Goal: Transaction & Acquisition: Purchase product/service

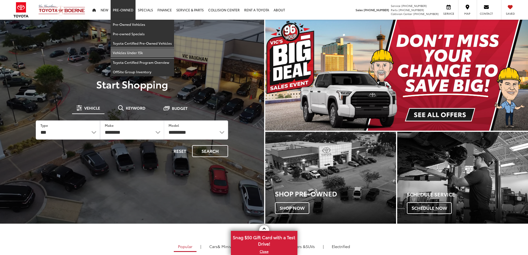
click at [130, 53] on link "Vehicles Under 15k" at bounding box center [142, 52] width 63 height 9
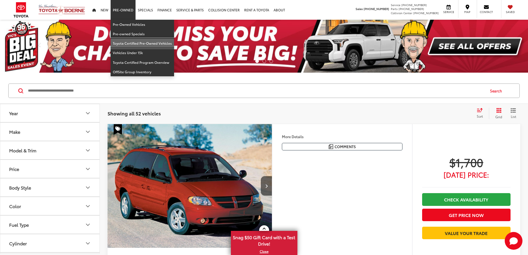
click at [139, 45] on link "Toyota Certified Pre-Owned Vehicles" at bounding box center [142, 42] width 63 height 9
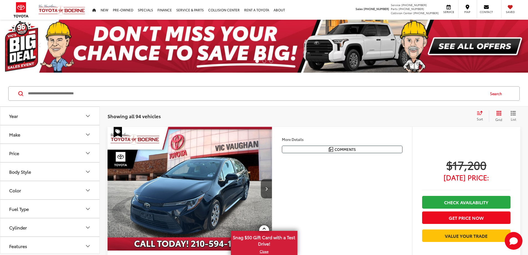
click at [90, 153] on icon "Price" at bounding box center [87, 153] width 7 height 7
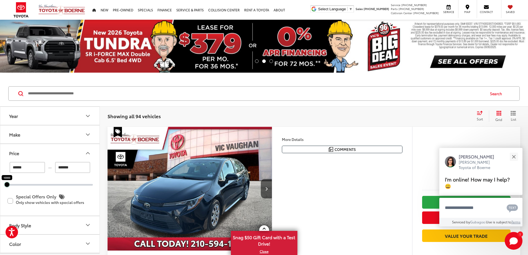
drag, startPoint x: 92, startPoint y: 184, endPoint x: 2, endPoint y: 189, distance: 90.2
click at [2, 189] on div "****** — ******* 10000 10000 Special Offers Only Only show vehicles with specia…" at bounding box center [49, 188] width 99 height 53
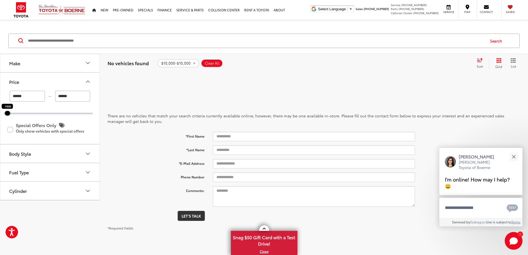
click at [10, 114] on div at bounding box center [8, 113] width 4 height 4
type input "******"
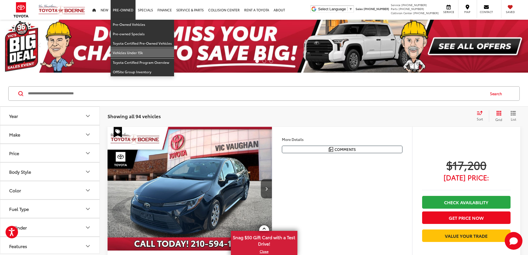
click at [135, 52] on link "Vehicles Under 15k" at bounding box center [142, 52] width 63 height 9
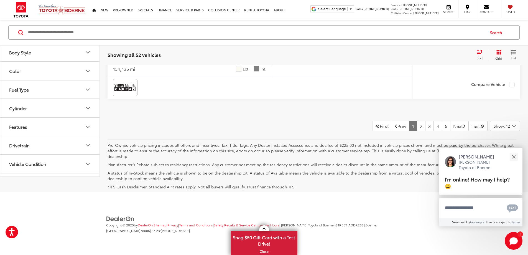
scroll to position [2788, 0]
click at [417, 131] on link "2" at bounding box center [421, 126] width 9 height 10
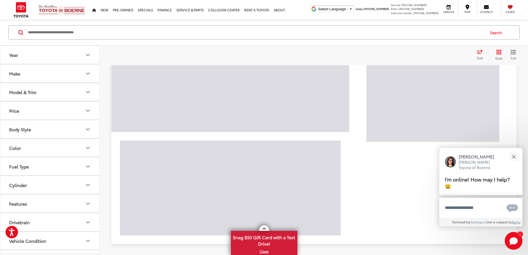
scroll to position [803, 0]
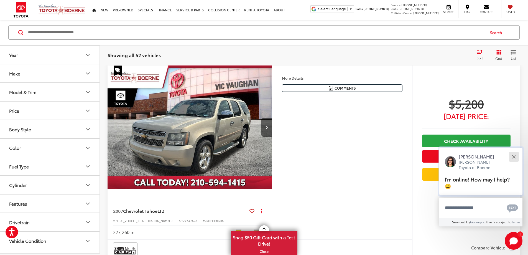
click at [511, 158] on button "Close" at bounding box center [513, 156] width 12 height 12
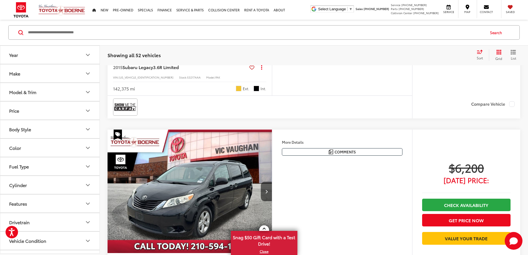
scroll to position [1499, 0]
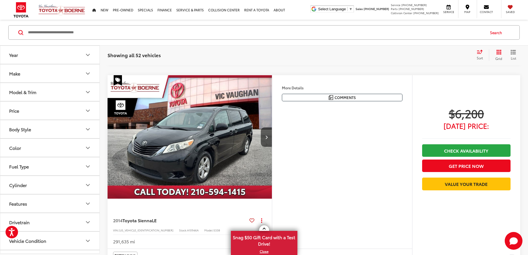
click at [86, 73] on icon "Make" at bounding box center [87, 73] width 7 height 7
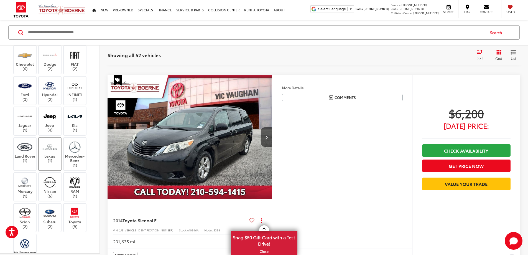
scroll to position [83, 0]
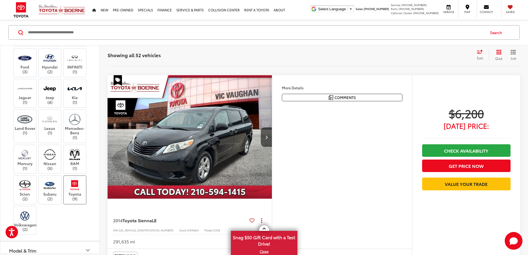
click at [81, 201] on label "Toyota (9)" at bounding box center [75, 189] width 22 height 22
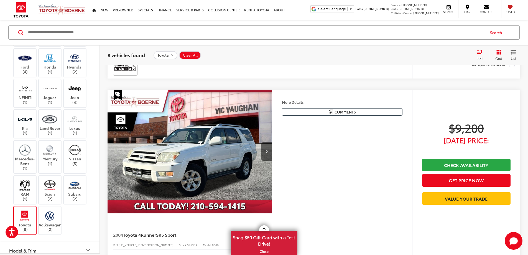
scroll to position [1305, 0]
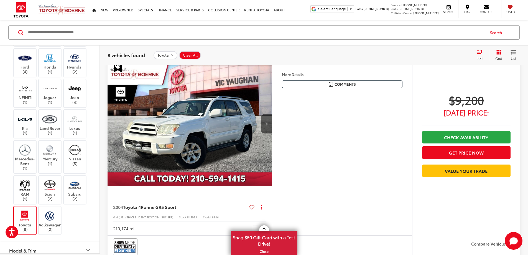
scroll to position [0, 1050]
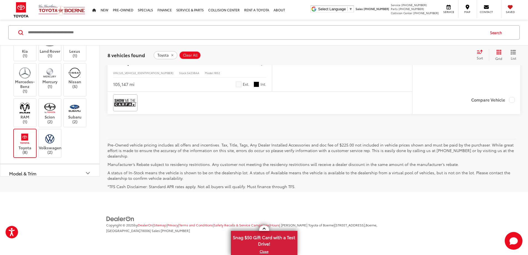
scroll to position [1776, 0]
